Goal: Task Accomplishment & Management: Manage account settings

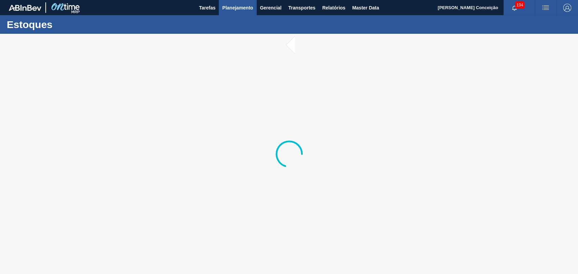
click at [230, 4] on span "Planejamento" at bounding box center [237, 8] width 31 height 8
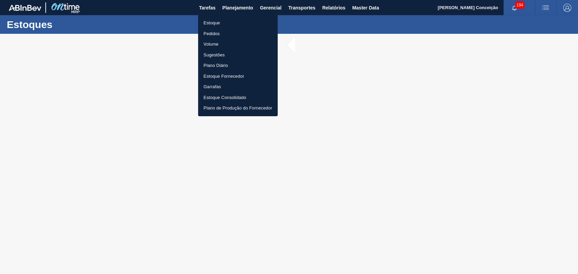
click at [200, 28] on li "Pedidos" at bounding box center [238, 33] width 80 height 11
checkbox input "true"
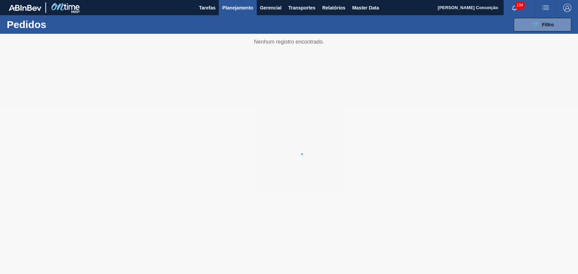
click at [214, 0] on body "Tarefas Planejamento Gerencial Transportes Relatórios Master Data Aline Apareci…" at bounding box center [289, 0] width 578 height 0
click at [544, 27] on div "089F7B8B-B2A5-4AFE-B5C0-19BA573D28AC Filtro" at bounding box center [542, 25] width 23 height 8
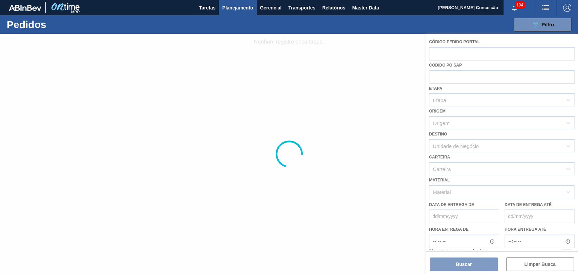
click at [453, 121] on div at bounding box center [289, 154] width 578 height 241
click at [442, 168] on div at bounding box center [289, 154] width 578 height 241
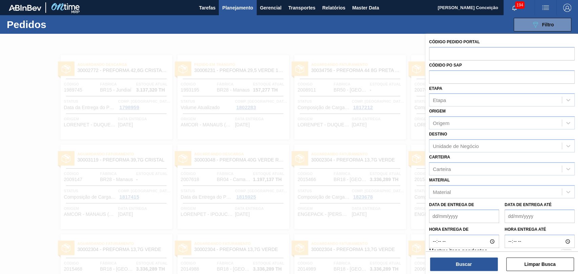
drag, startPoint x: 443, startPoint y: 168, endPoint x: 248, endPoint y: 41, distance: 232.1
click at [248, 41] on div at bounding box center [289, 171] width 578 height 274
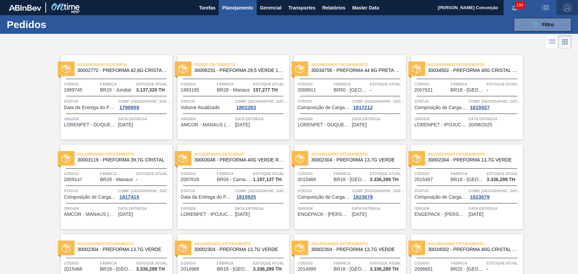
click at [569, 6] on img "button" at bounding box center [567, 8] width 8 height 8
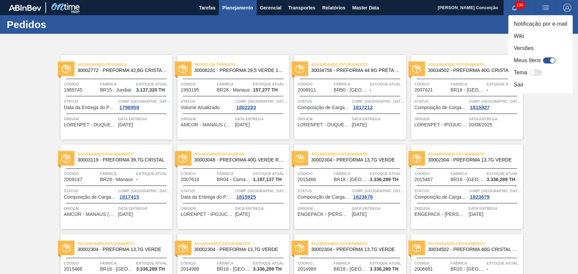
click at [405, 46] on div at bounding box center [289, 137] width 578 height 274
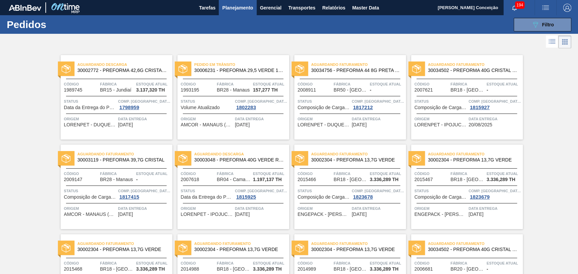
click at [220, 47] on div at bounding box center [289, 42] width 578 height 16
click at [230, 9] on span "Planejamento" at bounding box center [237, 8] width 31 height 8
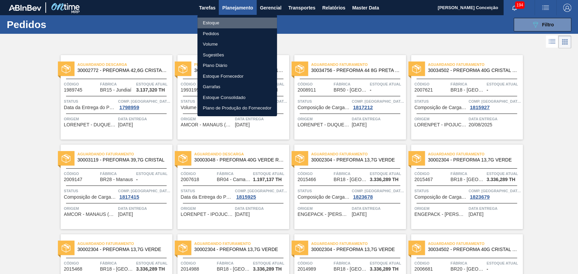
click at [213, 22] on li "Estoque" at bounding box center [237, 23] width 80 height 11
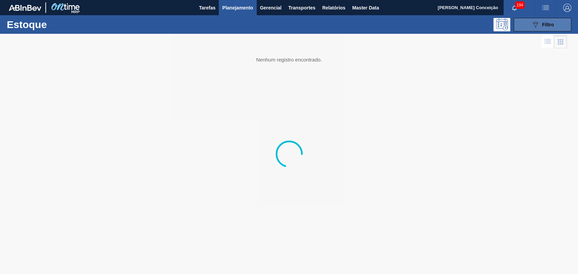
click at [537, 25] on icon "089F7B8B-B2A5-4AFE-B5C0-19BA573D28AC" at bounding box center [535, 25] width 8 height 8
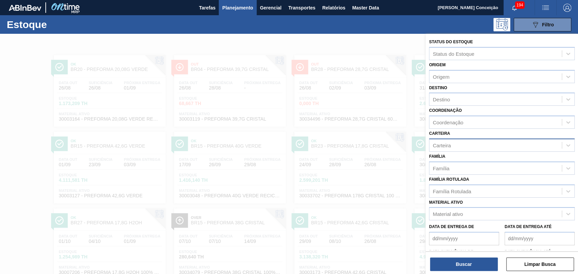
click at [452, 146] on div "Carteira" at bounding box center [495, 145] width 132 height 10
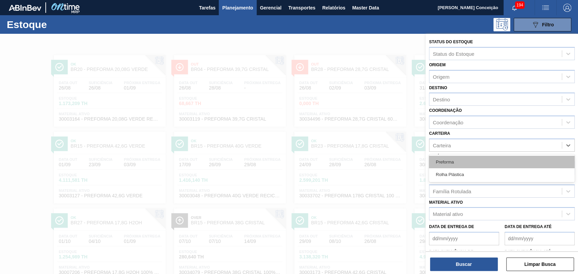
click at [456, 163] on div "Preforma" at bounding box center [501, 162] width 145 height 13
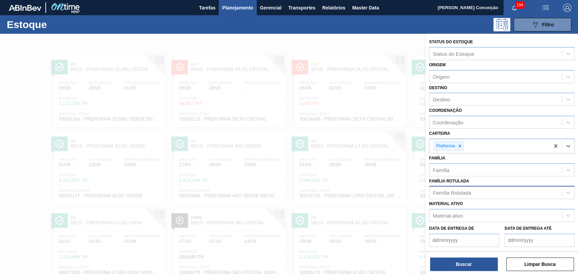
click at [458, 192] on div "Família Rotulada" at bounding box center [451, 193] width 38 height 6
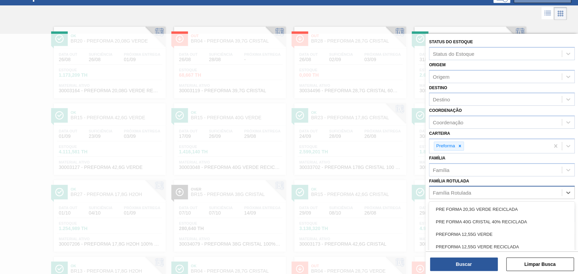
scroll to position [31, 0]
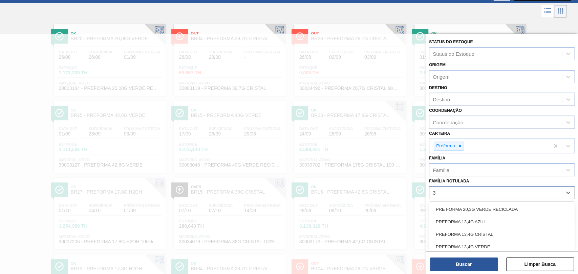
type Rotulada "38"
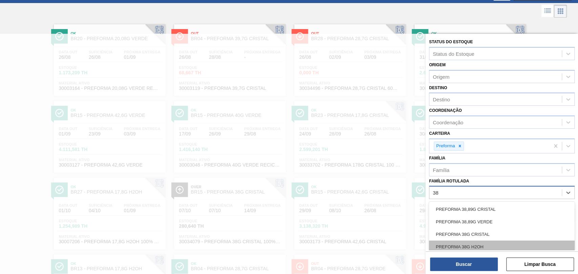
click at [478, 243] on div "PREFORMA 38G H2OH" at bounding box center [501, 247] width 145 height 13
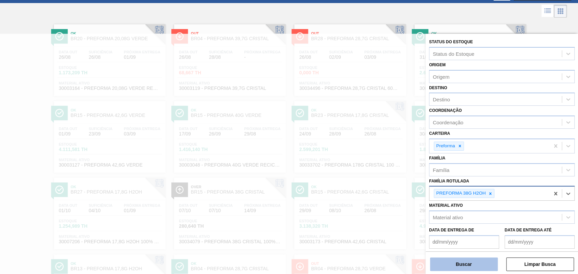
click at [469, 263] on button "Buscar" at bounding box center [464, 265] width 68 height 14
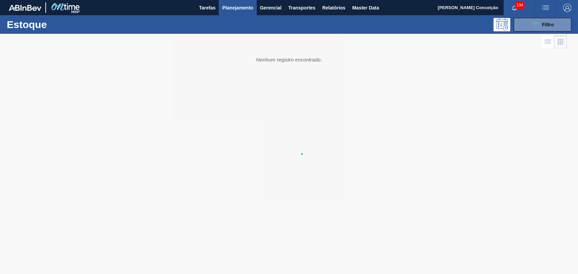
scroll to position [0, 0]
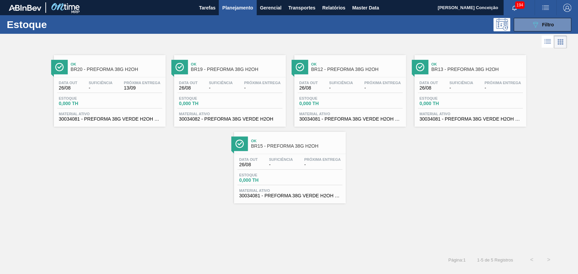
click at [231, 87] on span "-" at bounding box center [221, 88] width 24 height 5
click at [116, 158] on div "Ok BR20 - PREFORMA 38G H2OH Data [DATE] Suficiência - Próxima Entrega 13/09 Est…" at bounding box center [289, 127] width 578 height 154
click at [298, 179] on div "Estoque 0,000 TH" at bounding box center [289, 179] width 105 height 12
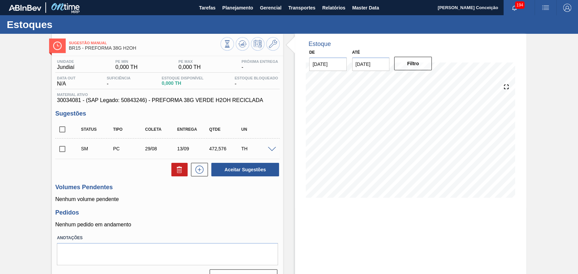
drag, startPoint x: 71, startPoint y: 151, endPoint x: 87, endPoint y: 157, distance: 17.5
click at [70, 151] on span at bounding box center [74, 149] width 10 height 14
click at [65, 150] on input "checkbox" at bounding box center [62, 149] width 14 height 14
click at [176, 173] on icon at bounding box center [179, 170] width 8 height 8
checkbox input "false"
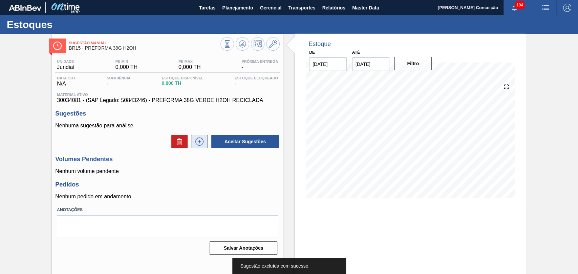
click at [204, 141] on button at bounding box center [199, 142] width 17 height 14
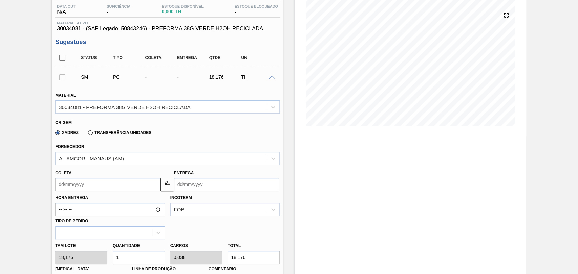
scroll to position [75, 0]
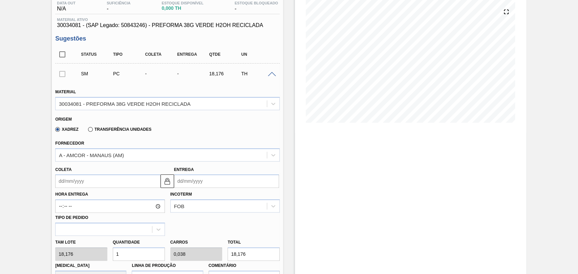
click at [88, 185] on input "Coleta" at bounding box center [107, 182] width 105 height 14
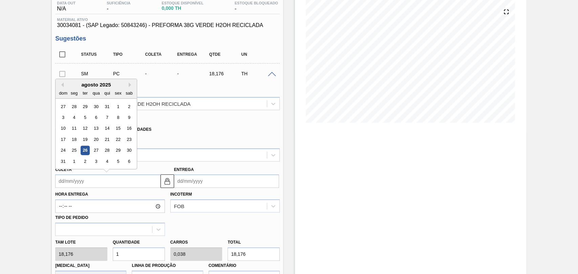
click at [87, 150] on div "26" at bounding box center [85, 150] width 9 height 9
type input "[DATE]"
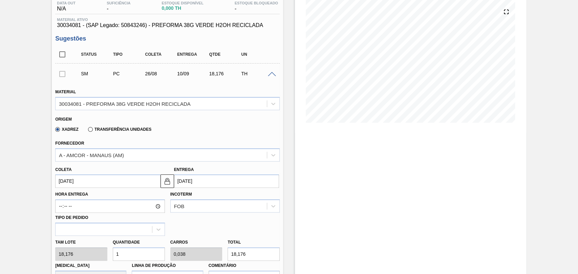
click at [84, 182] on input "[DATE]" at bounding box center [107, 182] width 105 height 14
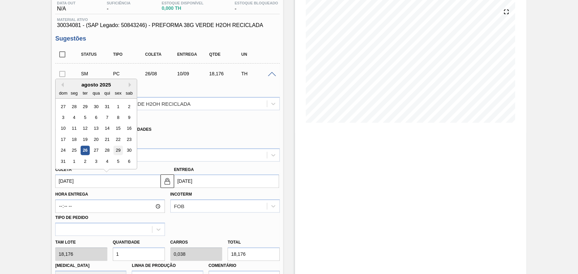
click at [114, 154] on div "29" at bounding box center [118, 150] width 9 height 9
type input "[DATE]"
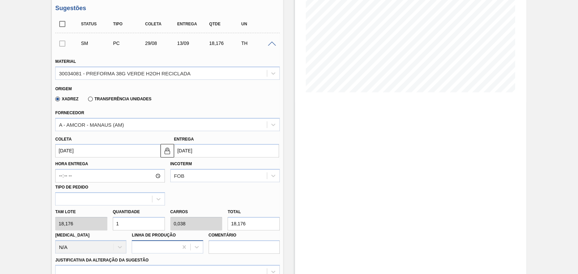
scroll to position [150, 0]
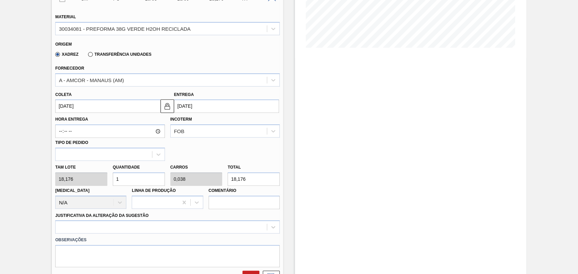
drag, startPoint x: 127, startPoint y: 180, endPoint x: 108, endPoint y: 174, distance: 20.6
click at [111, 174] on div "Quantidade 1" at bounding box center [139, 174] width 58 height 23
type input "2"
type input "0,077"
type input "36,352"
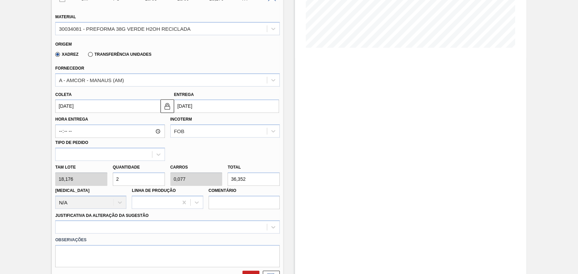
type input "26"
type input "1"
type input "472,576"
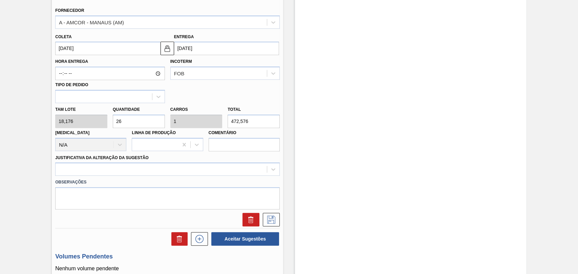
scroll to position [225, 0]
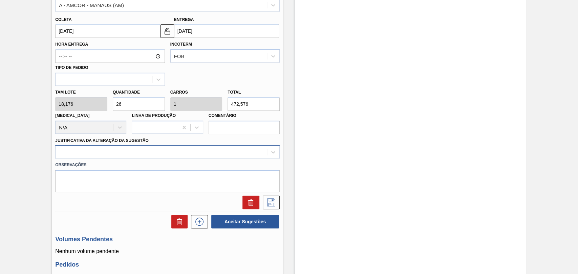
type input "26"
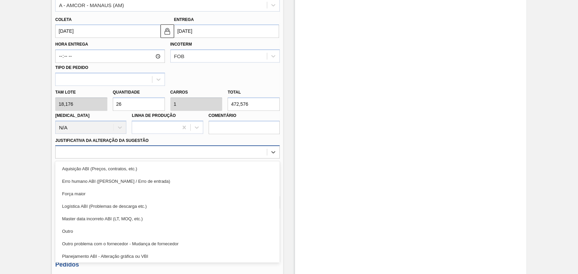
click at [87, 150] on div at bounding box center [160, 153] width 211 height 10
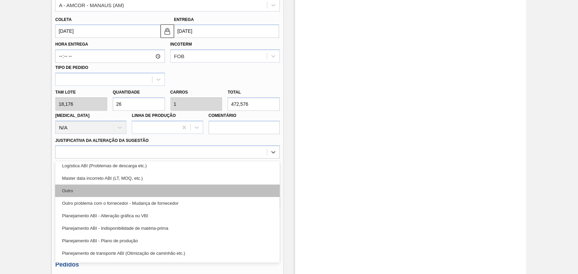
scroll to position [75, 0]
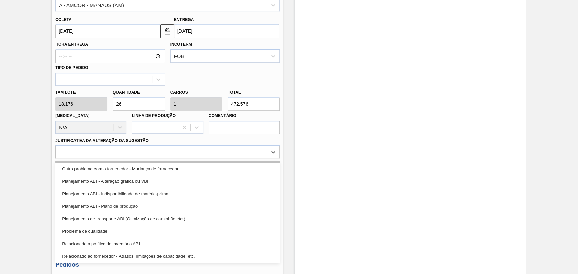
click at [117, 206] on div "Planejamento ABI - Plano de produção" at bounding box center [167, 206] width 224 height 13
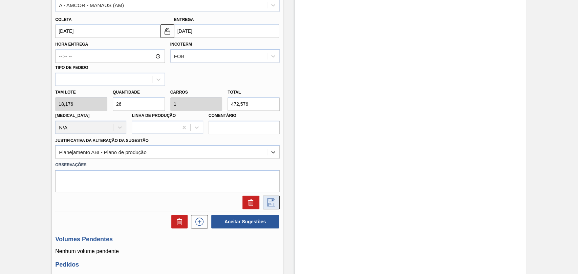
click at [266, 203] on icon at bounding box center [271, 203] width 11 height 8
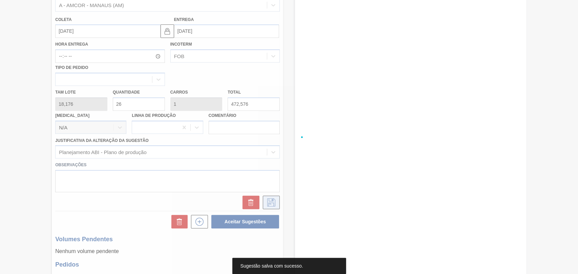
scroll to position [17, 0]
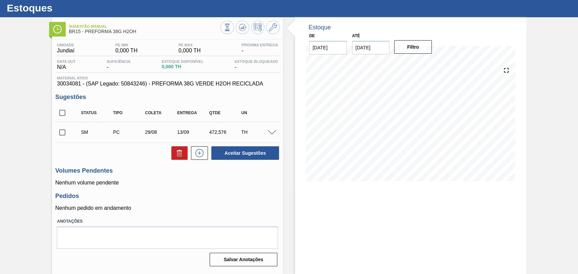
click at [60, 126] on input "checkbox" at bounding box center [62, 133] width 14 height 14
click at [227, 155] on button "Aceitar Sugestões" at bounding box center [245, 153] width 68 height 14
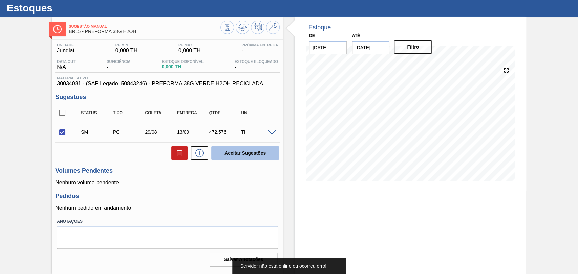
click at [227, 155] on button "Aceitar Sugestões" at bounding box center [245, 153] width 68 height 14
click at [58, 133] on input "checkbox" at bounding box center [62, 133] width 14 height 14
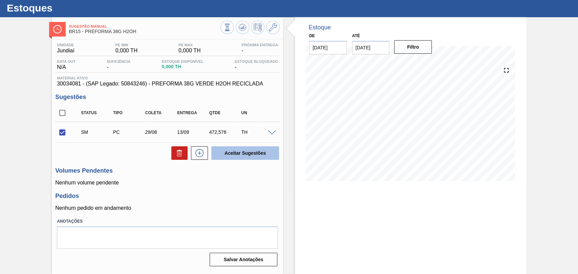
click at [230, 149] on button "Aceitar Sugestões" at bounding box center [245, 153] width 68 height 14
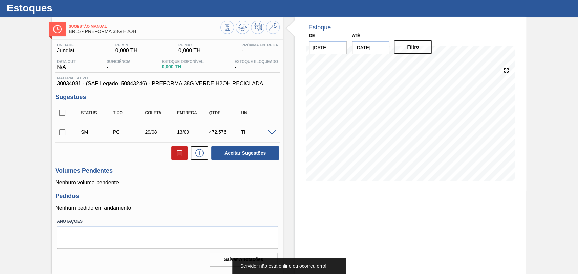
click at [57, 132] on input "checkbox" at bounding box center [62, 133] width 14 height 14
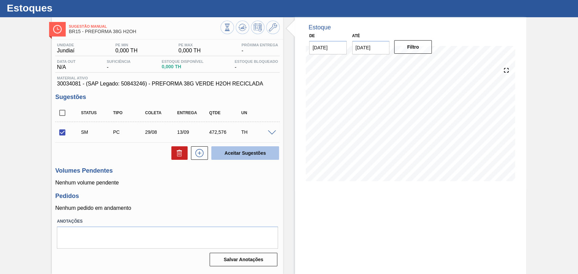
click at [248, 154] on button "Aceitar Sugestões" at bounding box center [245, 153] width 68 height 14
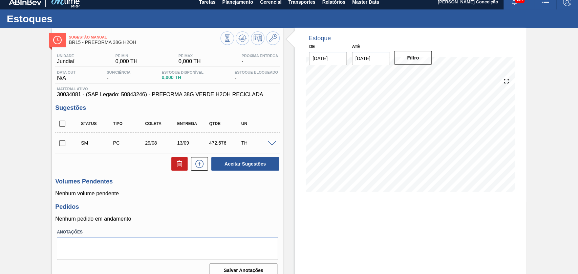
scroll to position [0, 0]
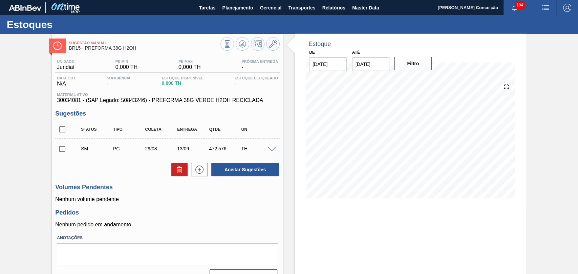
click at [62, 150] on input "checkbox" at bounding box center [62, 149] width 14 height 14
click at [227, 173] on button "Aceitar Sugestões" at bounding box center [245, 170] width 68 height 14
checkbox input "false"
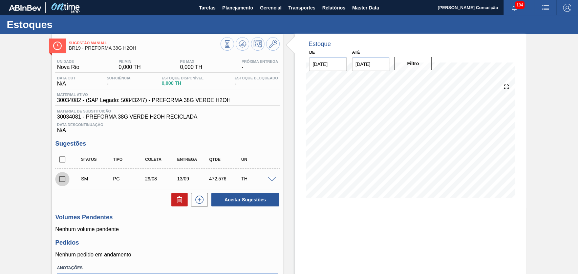
click at [59, 182] on input "checkbox" at bounding box center [62, 179] width 14 height 14
click at [224, 201] on button "Aceitar Sugestões" at bounding box center [245, 200] width 68 height 14
checkbox input "false"
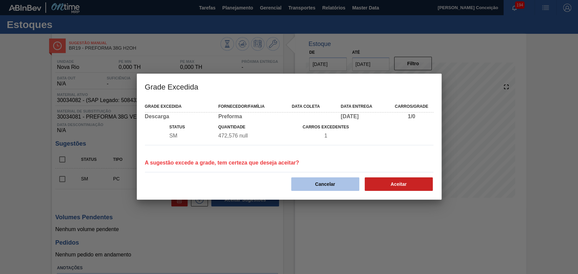
click at [328, 186] on button "Cancelar" at bounding box center [325, 185] width 68 height 14
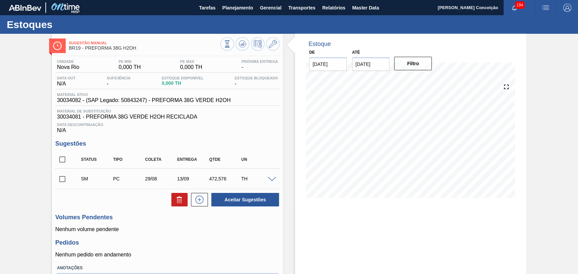
click at [265, 181] on div "TH" at bounding box center [256, 178] width 35 height 5
click at [269, 181] on span at bounding box center [272, 179] width 8 height 5
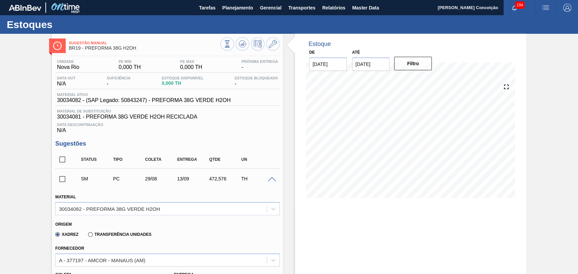
click at [209, 228] on div "Xadrez Transferência Unidades" at bounding box center [164, 233] width 219 height 13
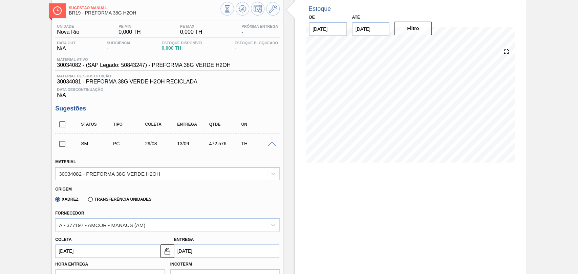
scroll to position [75, 0]
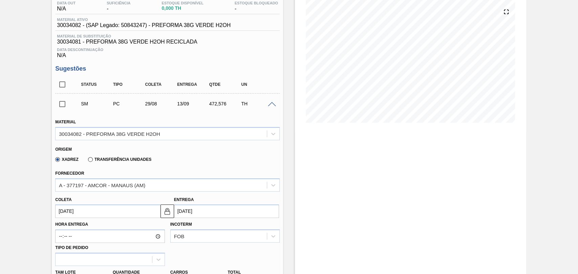
click at [92, 214] on input "[DATE]" at bounding box center [107, 212] width 105 height 14
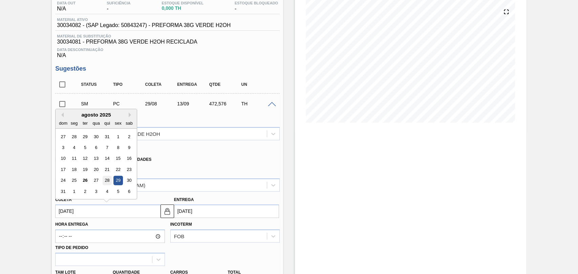
click at [108, 182] on div "28" at bounding box center [107, 180] width 9 height 9
type input "28/08/2025"
type input "12/09/2025"
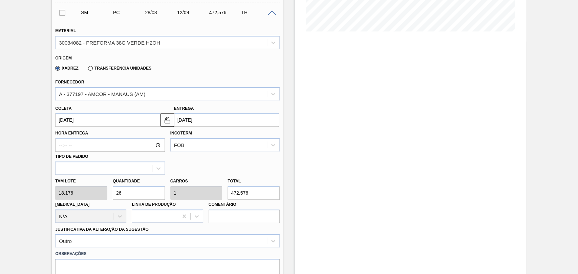
scroll to position [188, 0]
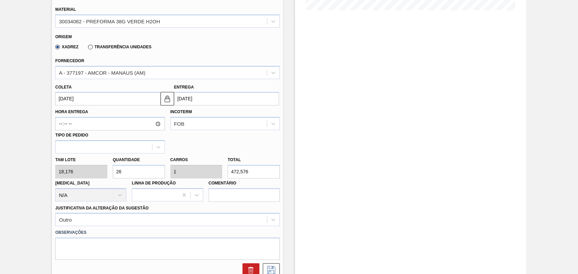
click at [140, 172] on input "26" at bounding box center [139, 172] width 52 height 14
click at [100, 221] on div "Outro" at bounding box center [167, 219] width 224 height 13
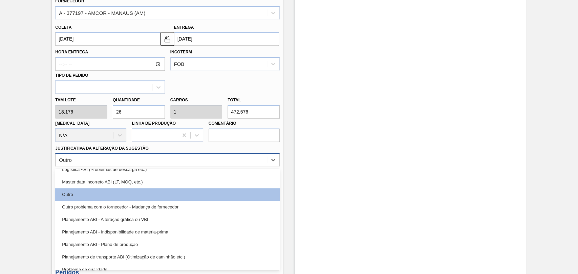
scroll to position [75, 0]
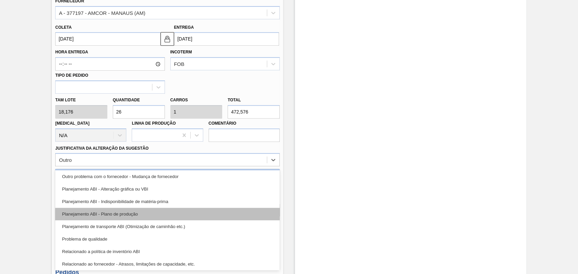
click at [135, 213] on div "Planejamento ABI - Plano de produção" at bounding box center [167, 214] width 224 height 13
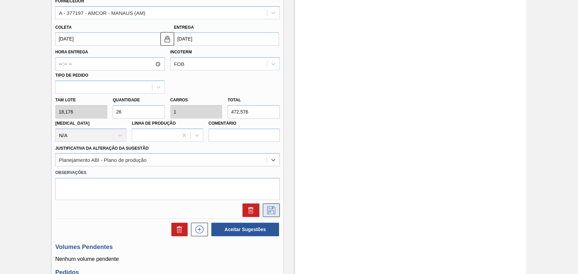
click at [274, 214] on icon at bounding box center [271, 210] width 8 height 8
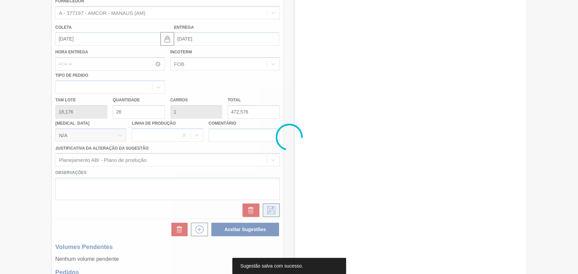
scroll to position [46, 0]
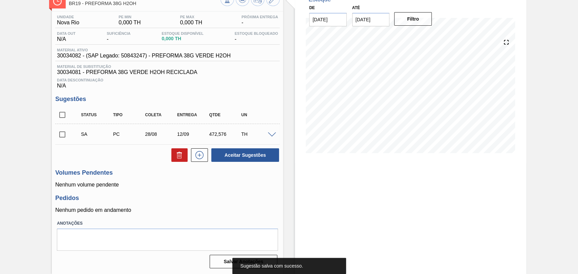
click at [60, 136] on input "checkbox" at bounding box center [62, 135] width 14 height 14
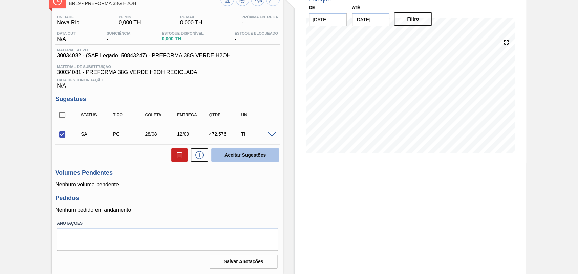
click at [228, 155] on button "Aceitar Sugestões" at bounding box center [245, 156] width 68 height 14
click at [62, 133] on input "checkbox" at bounding box center [62, 135] width 14 height 14
click at [241, 158] on button "Aceitar Sugestões" at bounding box center [245, 156] width 68 height 14
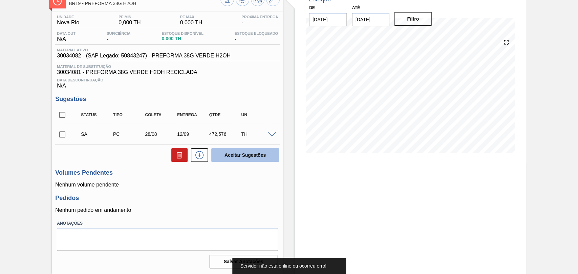
click at [241, 158] on button "Aceitar Sugestões" at bounding box center [245, 156] width 68 height 14
click at [214, 195] on h3 "Pedidos" at bounding box center [167, 198] width 224 height 7
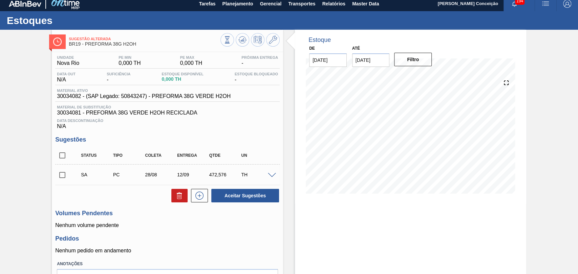
scroll to position [0, 0]
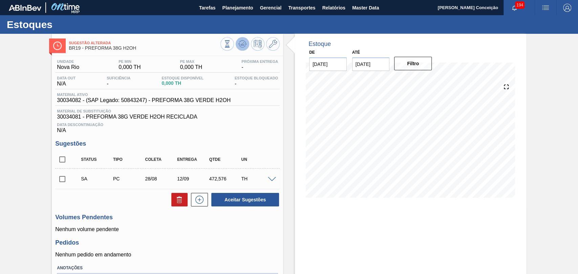
click at [246, 44] on button at bounding box center [242, 44] width 14 height 14
drag, startPoint x: 114, startPoint y: 163, endPoint x: 41, endPoint y: 201, distance: 82.9
click at [41, 201] on div "Sugestão Alterada BR19 - PREFORMA 38G H2OH Unidade Nova Rio PE MIN 0,000 TH PE …" at bounding box center [289, 176] width 578 height 285
click at [66, 180] on input "checkbox" at bounding box center [62, 179] width 14 height 14
click at [252, 203] on button "Aceitar Sugestões" at bounding box center [245, 200] width 68 height 14
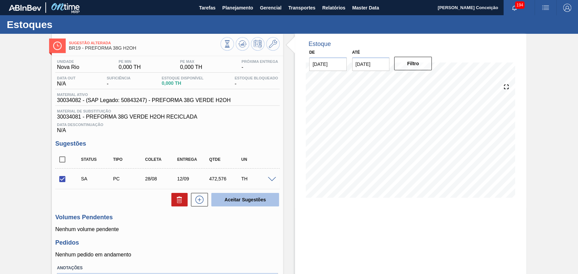
checkbox input "false"
click at [23, 111] on div "Sugestão Alterada BR19 - PREFORMA 38G H2OH Unidade Nova Rio PE MIN 0,000 TH PE …" at bounding box center [289, 176] width 578 height 285
click at [286, 119] on div "Estoque De 26/08/2025 Até 09/09/2025 Filtro 27/08 Projeção de Estoque 0 Nec.SAP…" at bounding box center [404, 176] width 243 height 285
click at [243, 45] on icon at bounding box center [242, 44] width 8 height 8
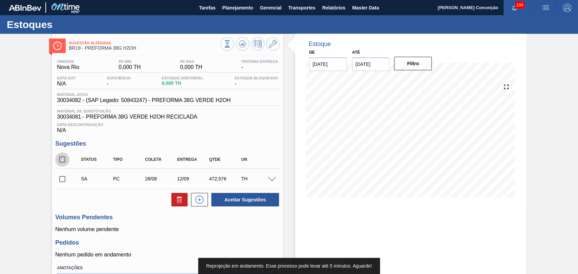
click at [65, 162] on input "checkbox" at bounding box center [62, 160] width 14 height 14
checkbox input "true"
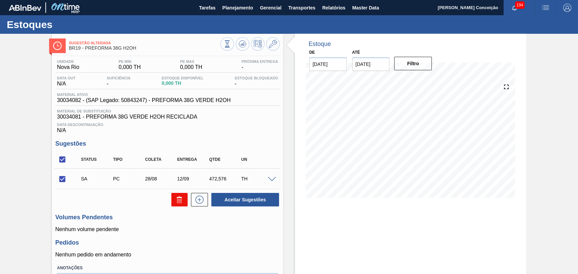
click at [177, 203] on icon at bounding box center [179, 200] width 4 height 5
checkbox input "false"
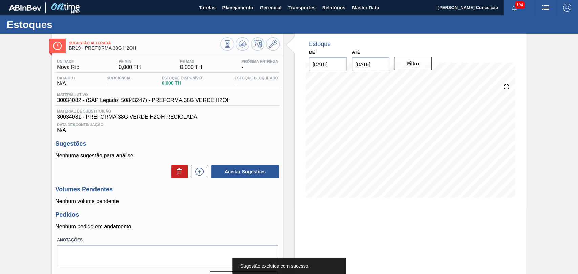
click at [220, 204] on p "Nenhum volume pendente" at bounding box center [167, 202] width 224 height 6
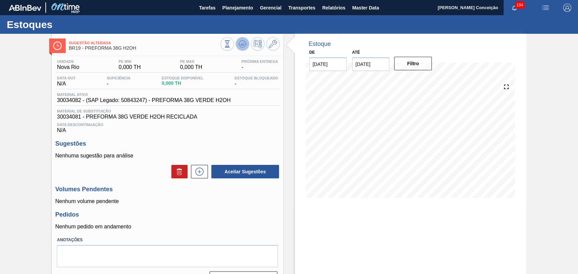
click at [242, 45] on icon at bounding box center [242, 44] width 8 height 8
click at [194, 171] on icon at bounding box center [199, 172] width 11 height 8
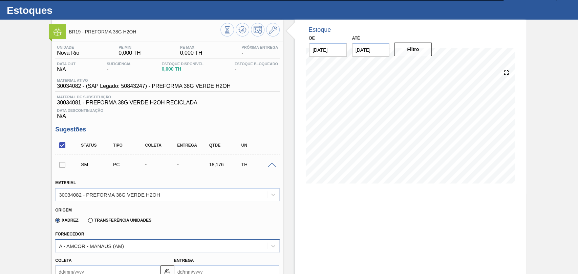
click at [88, 253] on div "A - AMCOR - MANAUS (AM)" at bounding box center [167, 246] width 224 height 13
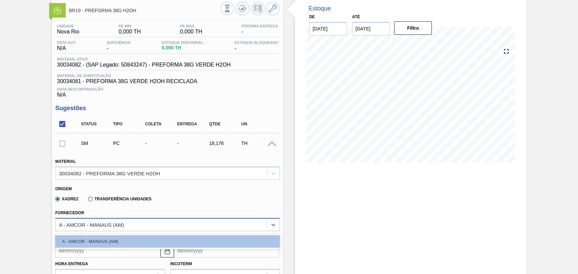
scroll to position [52, 0]
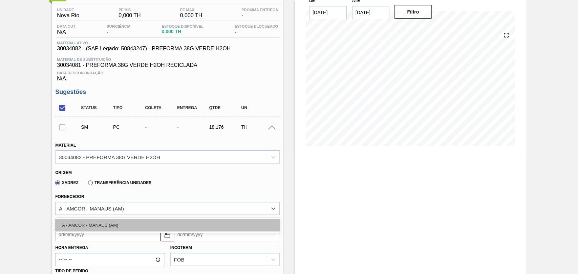
click at [114, 224] on div "A - AMCOR - MANAUS (AM)" at bounding box center [167, 225] width 224 height 13
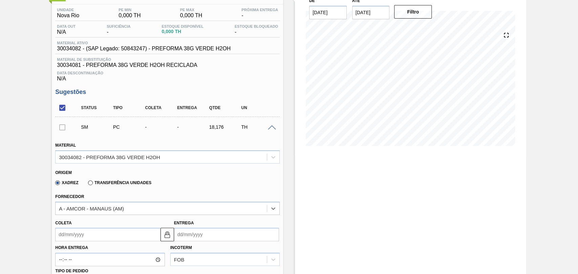
click at [94, 230] on input "Coleta" at bounding box center [107, 235] width 105 height 14
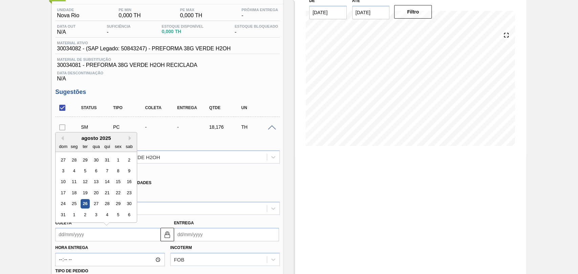
click at [88, 140] on div "agosto 2025" at bounding box center [95, 138] width 81 height 6
click at [105, 206] on div "28" at bounding box center [107, 204] width 9 height 9
type input "28/08/2025"
type input "12/09/2025"
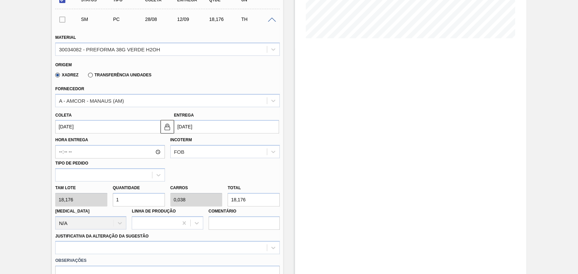
scroll to position [165, 0]
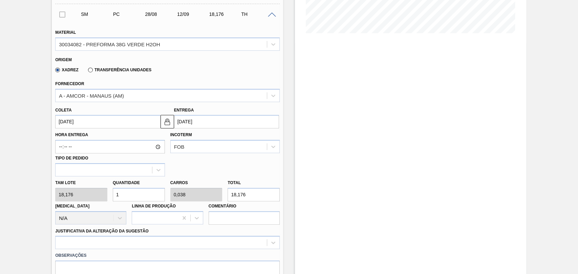
click at [99, 189] on div "Tam lote 18,176 Quantidade 1 Carros 0,038 Total 18,176 Doca N/A Linha de Produç…" at bounding box center [167, 201] width 230 height 48
type input "2"
type input "0,077"
type input "36,352"
type input "26"
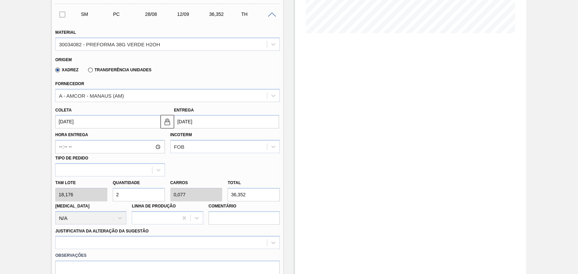
type input "1"
type input "472,576"
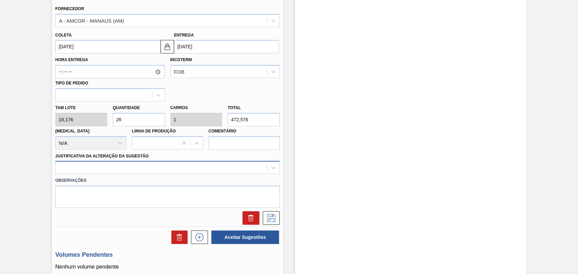
type input "26"
click at [117, 172] on div at bounding box center [167, 167] width 224 height 13
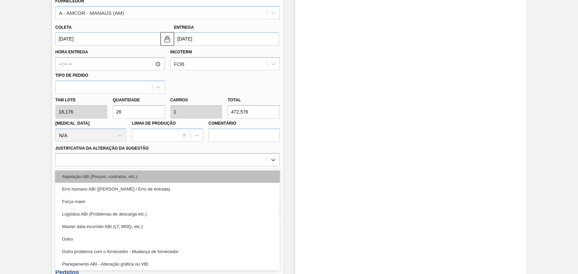
click at [116, 179] on div "Aquisição ABI (Preços, contratos, etc.)" at bounding box center [167, 177] width 224 height 13
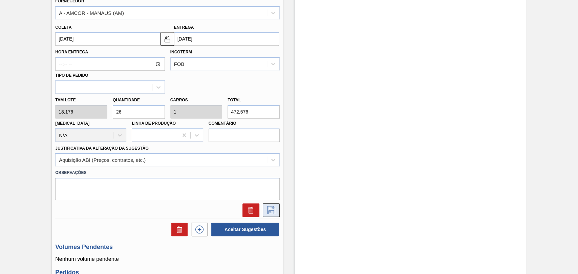
click at [272, 212] on icon at bounding box center [271, 210] width 11 height 8
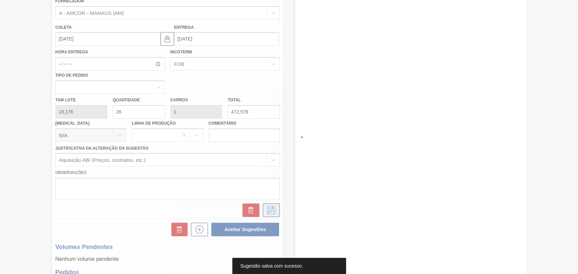
scroll to position [46, 0]
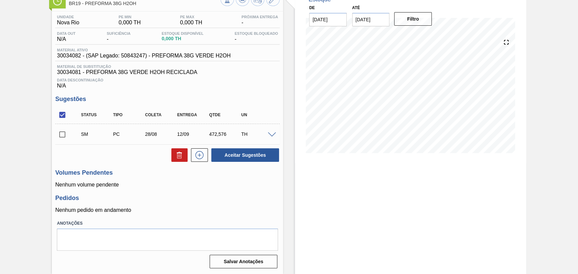
click at [66, 138] on input "checkbox" at bounding box center [62, 135] width 14 height 14
click at [254, 154] on button "Aceitar Sugestões" at bounding box center [245, 156] width 68 height 14
click at [241, 156] on button "Aceitar Sugestões" at bounding box center [245, 156] width 68 height 14
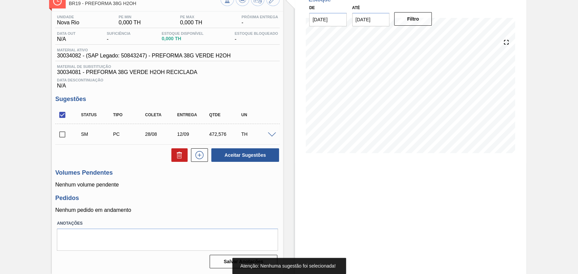
click at [64, 135] on input "checkbox" at bounding box center [62, 135] width 14 height 14
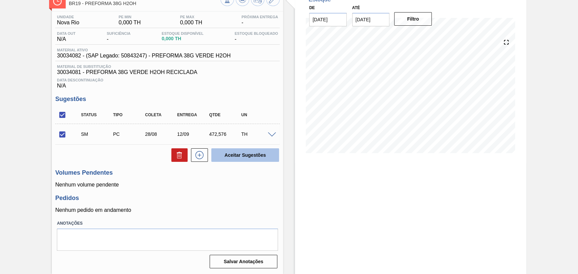
click at [225, 151] on button "Aceitar Sugestões" at bounding box center [245, 156] width 68 height 14
click at [174, 159] on button at bounding box center [179, 156] width 16 height 14
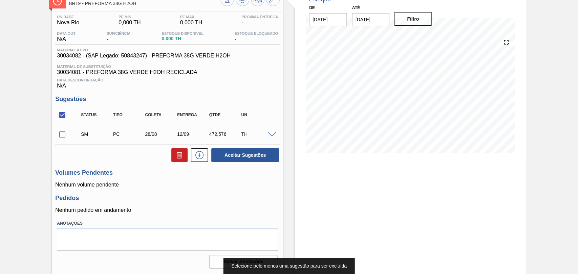
click at [67, 136] on input "checkbox" at bounding box center [62, 135] width 14 height 14
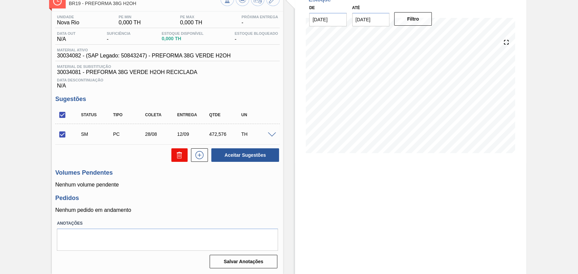
click at [183, 154] on button at bounding box center [179, 156] width 16 height 14
checkbox input "false"
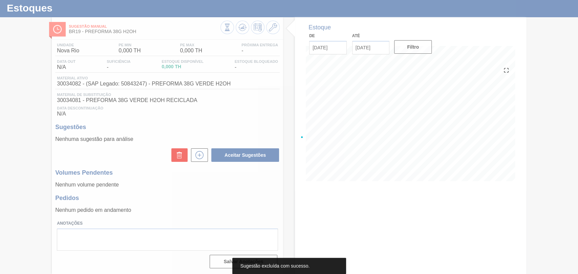
scroll to position [19, 0]
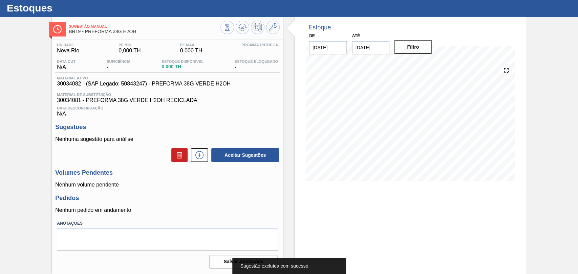
click at [220, 107] on span "Data Descontinuação" at bounding box center [167, 108] width 221 height 4
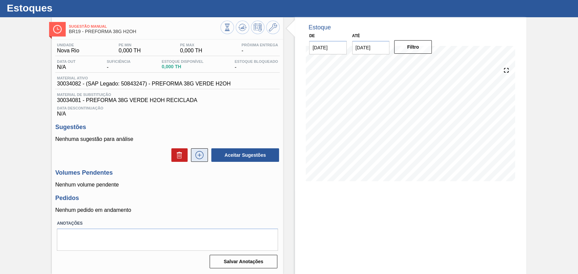
click at [201, 154] on icon at bounding box center [199, 155] width 11 height 8
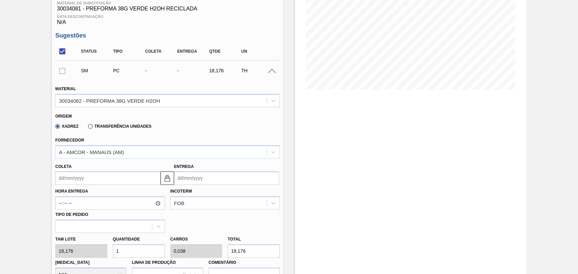
scroll to position [131, 0]
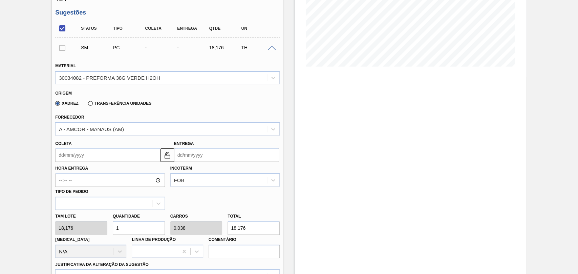
click at [88, 157] on input "Coleta" at bounding box center [107, 156] width 105 height 14
click at [189, 99] on div "Xadrez Transferência Unidades" at bounding box center [164, 102] width 219 height 13
click at [104, 132] on div "A - AMCOR - MANAUS (AM)" at bounding box center [91, 129] width 65 height 6
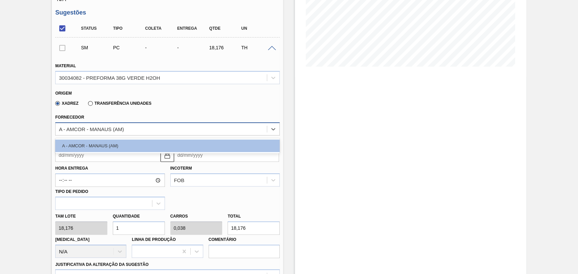
click at [104, 132] on div "A - AMCOR - MANAUS (AM)" at bounding box center [91, 129] width 65 height 6
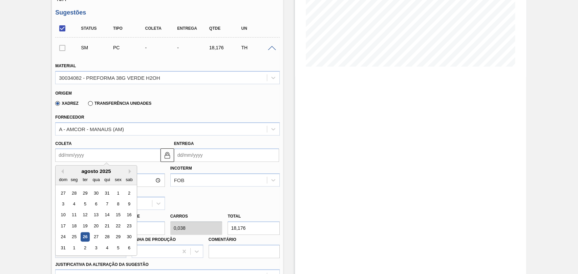
click at [91, 155] on input "Coleta" at bounding box center [107, 156] width 105 height 14
click at [81, 169] on div "agosto 2025" at bounding box center [95, 171] width 81 height 6
click at [106, 240] on div "28" at bounding box center [107, 237] width 9 height 9
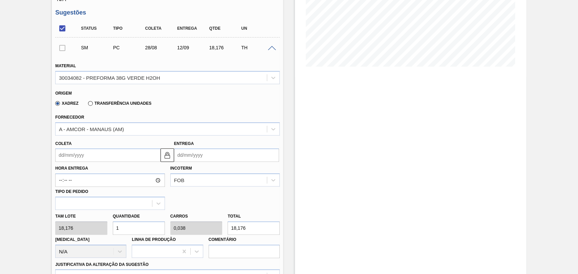
type input "28/08/2025"
type input "12/09/2025"
click at [99, 225] on div "Tam lote 18,176 Quantidade 1 Carros 0,038 Total 18,176 Doca N/A Linha de Produç…" at bounding box center [167, 234] width 230 height 48
type input "2"
type input "0,077"
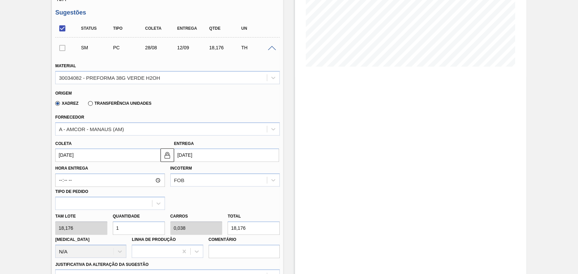
type input "36,352"
type input "26"
type input "1"
type input "472,576"
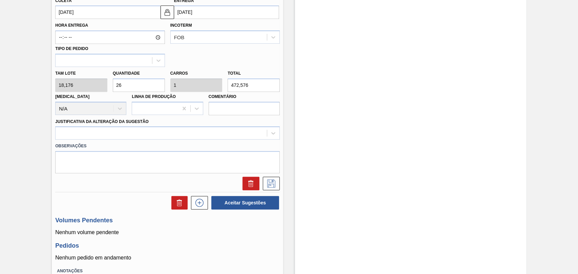
scroll to position [281, 0]
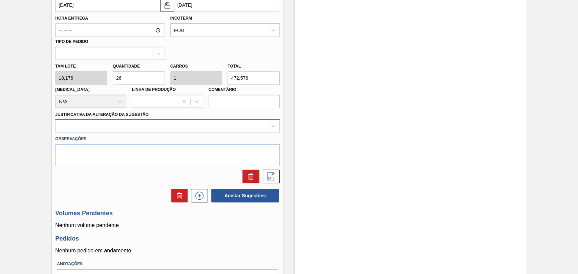
type input "26"
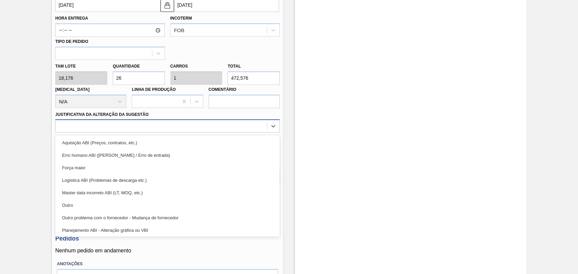
click at [111, 122] on div at bounding box center [160, 126] width 211 height 10
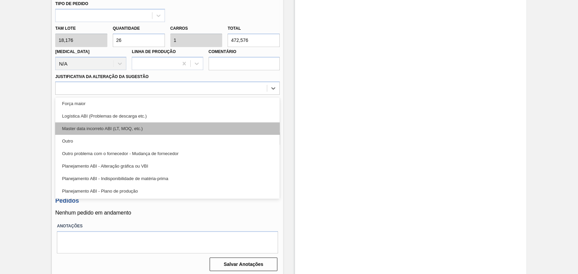
scroll to position [38, 0]
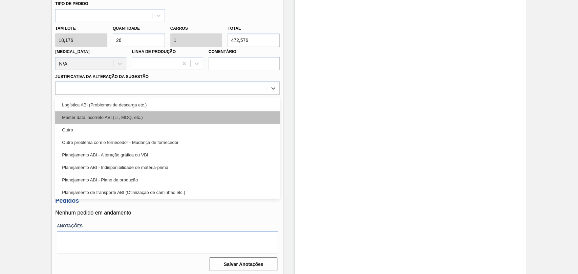
click at [116, 156] on div "Planejamento ABI - Alteração gráfica ou VBI" at bounding box center [167, 155] width 224 height 13
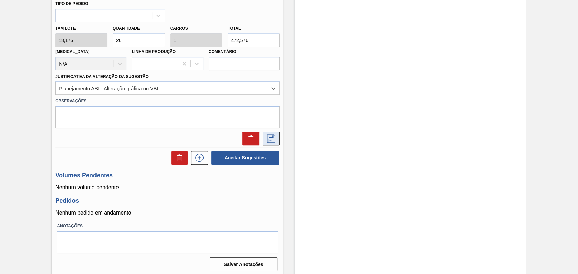
click at [271, 139] on icon at bounding box center [271, 139] width 11 height 8
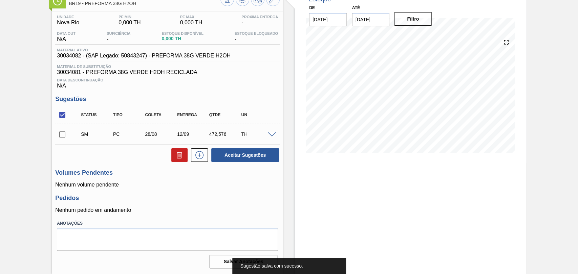
scroll to position [46, 0]
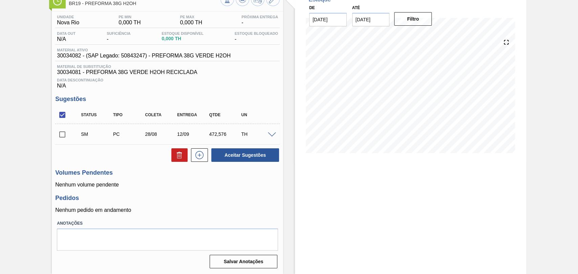
drag, startPoint x: 87, startPoint y: 135, endPoint x: 82, endPoint y: 132, distance: 5.8
drag, startPoint x: 82, startPoint y: 132, endPoint x: 120, endPoint y: 164, distance: 49.7
click at [120, 164] on div "Unidade Nova Rio PE MIN 0,000 TH PE MAX 0,000 TH Próxima Entrega - Data out N/A…" at bounding box center [167, 141] width 231 height 259
click at [64, 136] on input "checkbox" at bounding box center [62, 135] width 14 height 14
checkbox input "true"
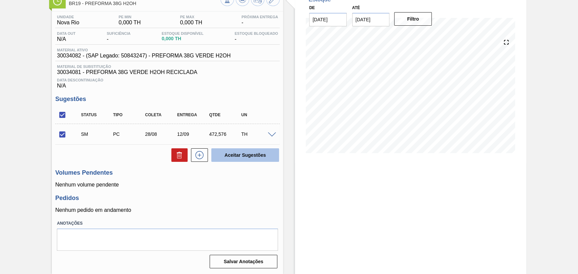
click at [234, 159] on button "Aceitar Sugestões" at bounding box center [245, 156] width 68 height 14
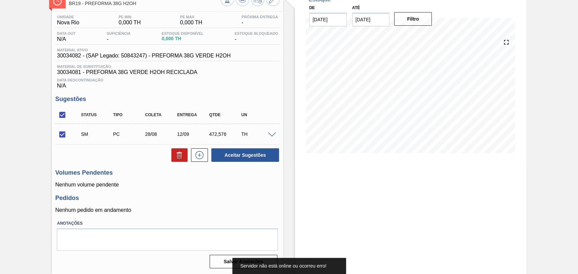
click at [172, 176] on h3 "Volumes Pendentes" at bounding box center [167, 173] width 224 height 7
